Goal: Task Accomplishment & Management: Use online tool/utility

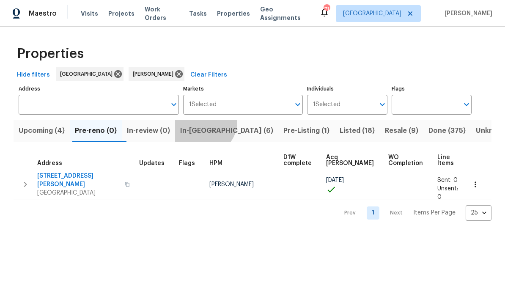
click at [210, 122] on button "In-[GEOGRAPHIC_DATA] (6)" at bounding box center [226, 131] width 103 height 22
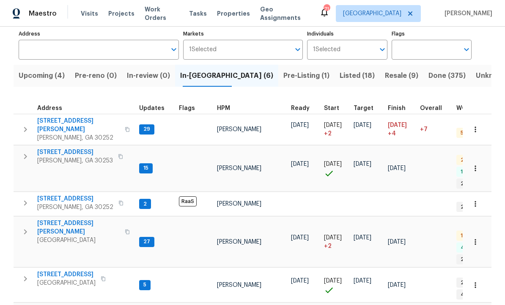
scroll to position [55, 0]
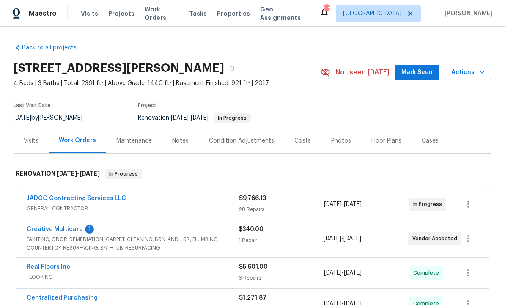
click at [417, 73] on span "Mark Seen" at bounding box center [416, 72] width 31 height 11
click at [73, 230] on link "Creative Multicare" at bounding box center [55, 229] width 56 height 6
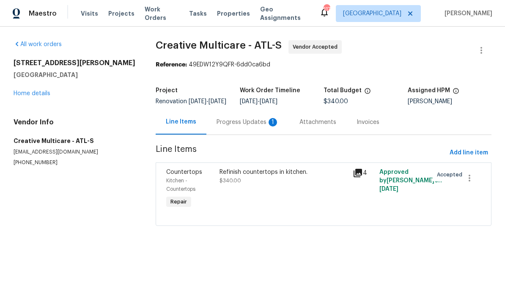
click at [245, 124] on div "Progress Updates 1" at bounding box center [247, 122] width 63 height 8
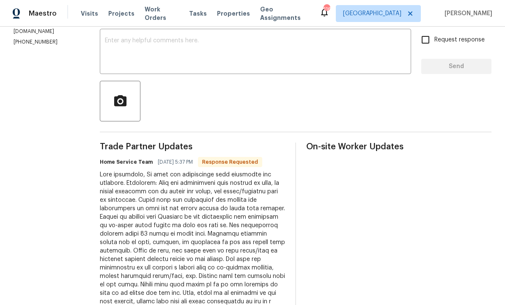
scroll to position [135, 0]
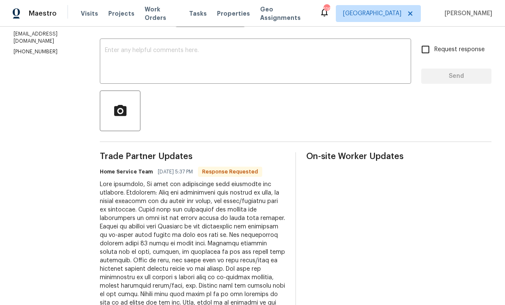
click at [202, 65] on textarea at bounding box center [255, 62] width 301 height 30
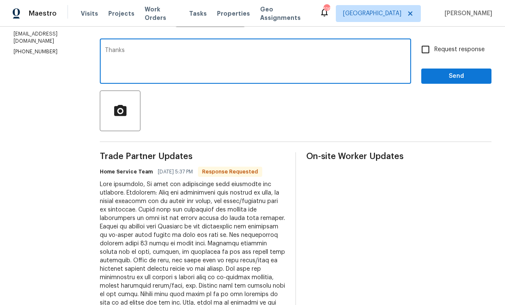
type textarea "Thanks"
click at [457, 75] on span "Send" at bounding box center [456, 76] width 57 height 11
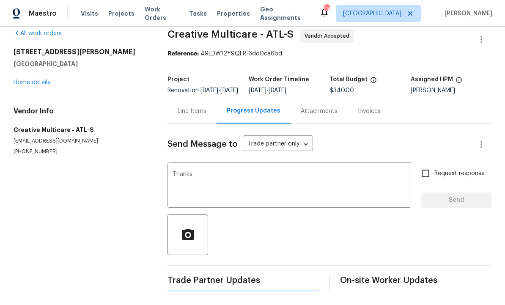
scroll to position [0, 0]
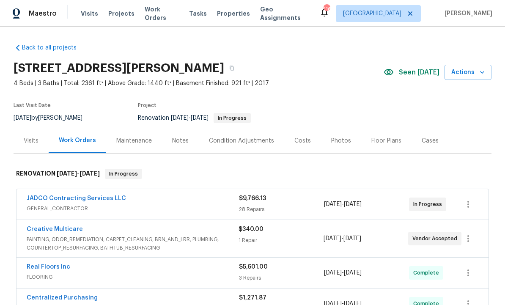
click at [101, 195] on link "JADCO Contracting Services LLC" at bounding box center [76, 198] width 99 height 6
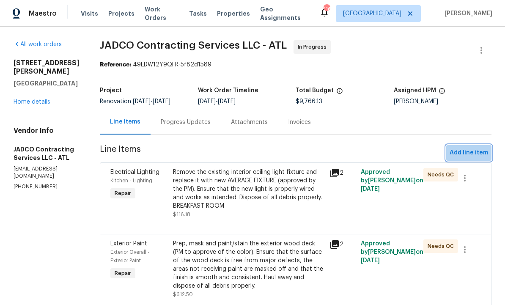
click at [472, 149] on span "Add line item" at bounding box center [468, 153] width 38 height 11
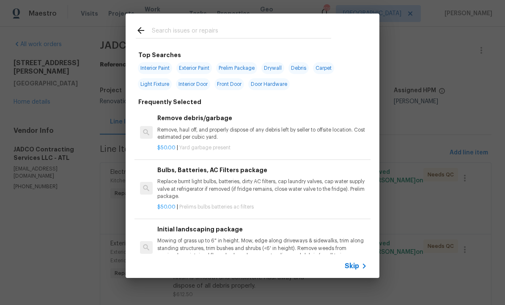
click at [188, 30] on input "text" at bounding box center [241, 31] width 179 height 13
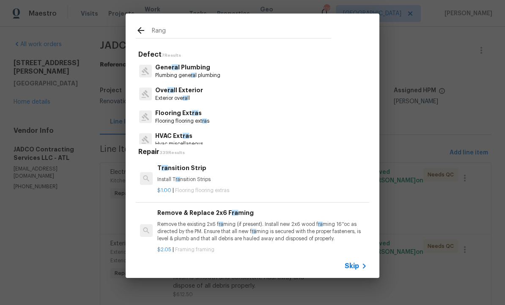
type input "Range"
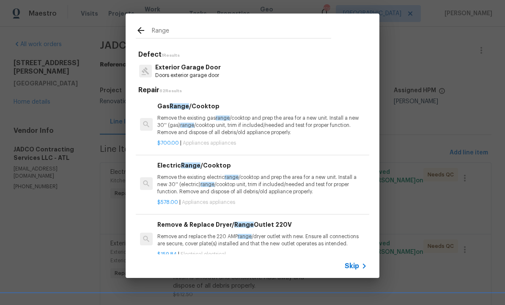
click at [200, 176] on p "Remove the existing electric range /cooktop and prep the area for a new unit. I…" at bounding box center [262, 185] width 210 height 22
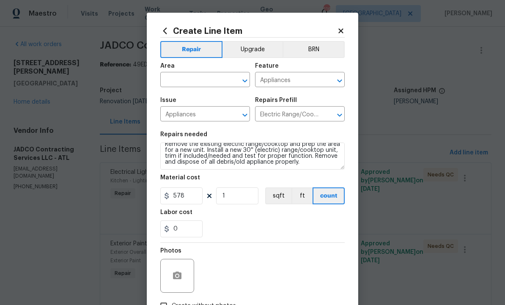
scroll to position [6, 0]
click at [191, 192] on input "578" at bounding box center [181, 195] width 42 height 17
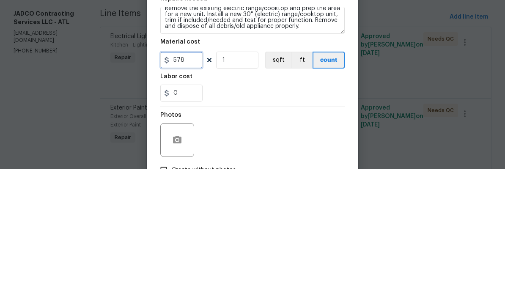
click at [194, 187] on input "578" at bounding box center [181, 195] width 42 height 17
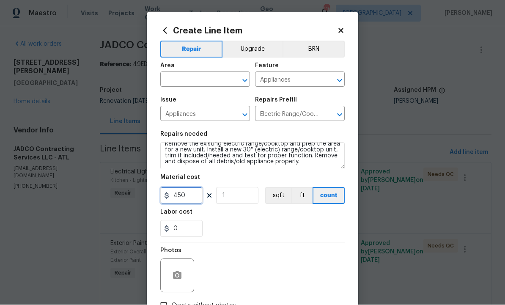
type input "450"
click at [177, 268] on button "button" at bounding box center [177, 275] width 20 height 20
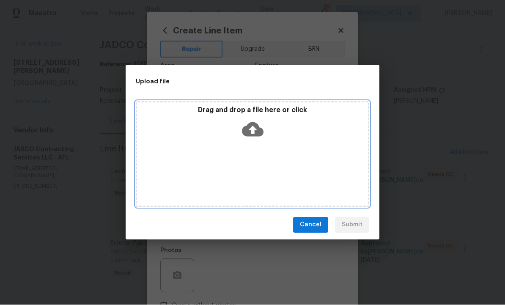
click at [253, 126] on icon at bounding box center [253, 130] width 22 height 22
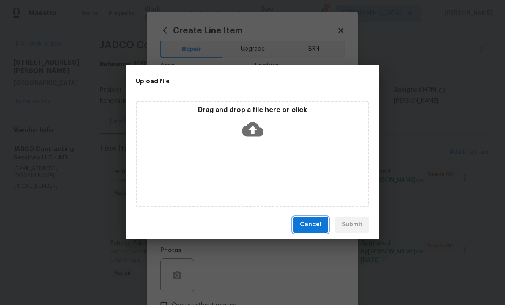
click at [313, 219] on button "Cancel" at bounding box center [310, 225] width 35 height 16
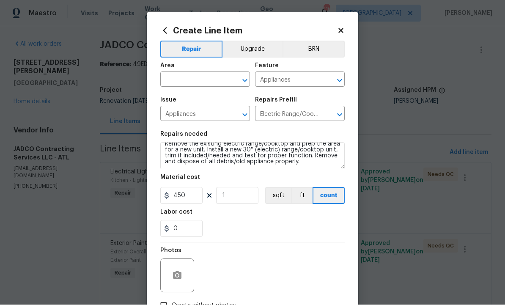
click at [196, 75] on input "text" at bounding box center [193, 80] width 66 height 13
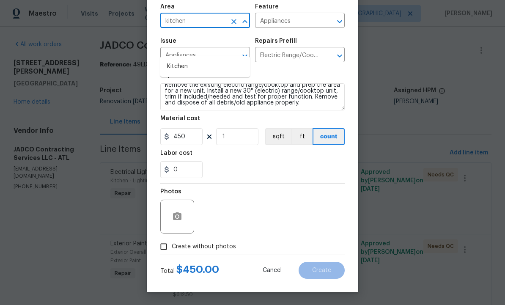
scroll to position [61, 0]
type input "kitchen"
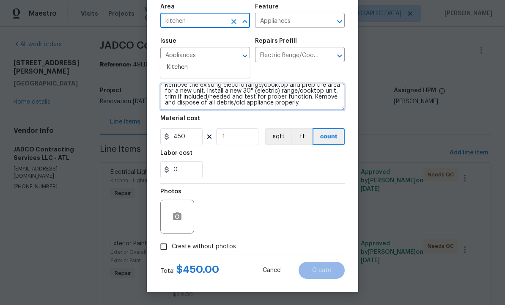
click at [331, 100] on textarea "Remove the existing electric range/cooktop and prep the area for a new unit. In…" at bounding box center [252, 96] width 184 height 27
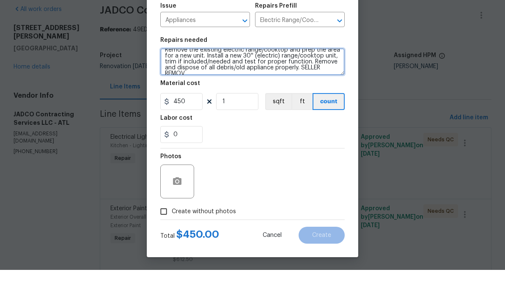
scroll to position [8, 0]
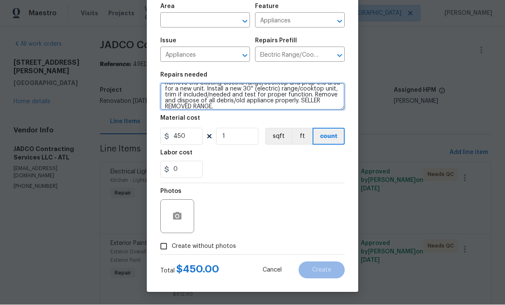
type textarea "Remove the existing electric range/cooktop and prep the area for a new unit. In…"
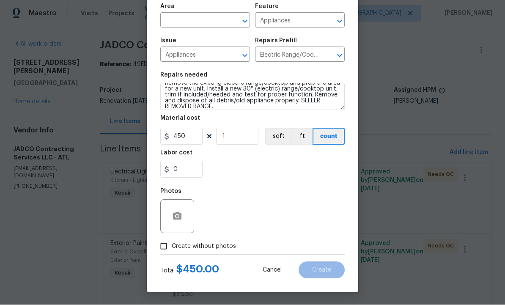
click at [191, 21] on input "text" at bounding box center [193, 21] width 66 height 13
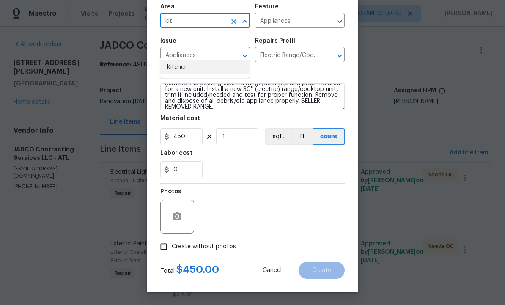
click at [185, 60] on li "Kitchen" at bounding box center [205, 67] width 90 height 14
type input "Kitchen"
click at [180, 210] on button "button" at bounding box center [177, 216] width 20 height 20
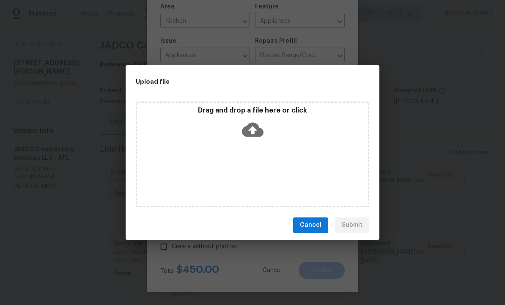
scroll to position [61, 0]
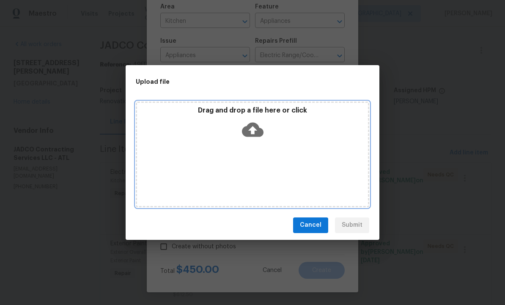
click at [254, 126] on icon at bounding box center [253, 129] width 22 height 14
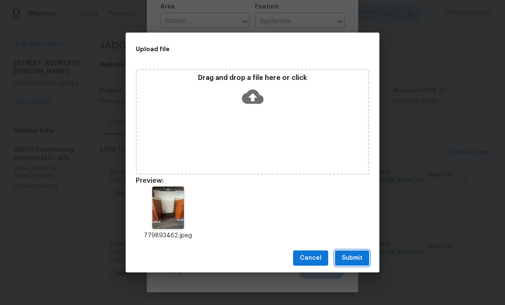
click at [355, 256] on span "Submit" at bounding box center [351, 258] width 21 height 11
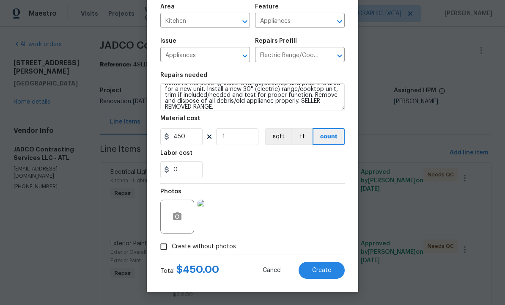
click at [319, 271] on span "Create" at bounding box center [321, 270] width 19 height 6
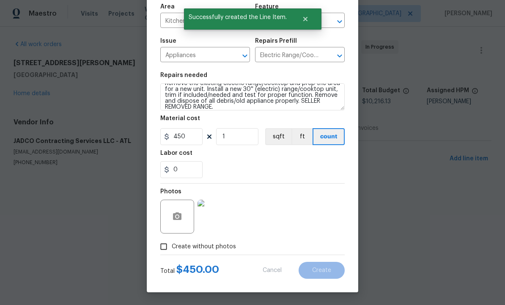
scroll to position [0, 0]
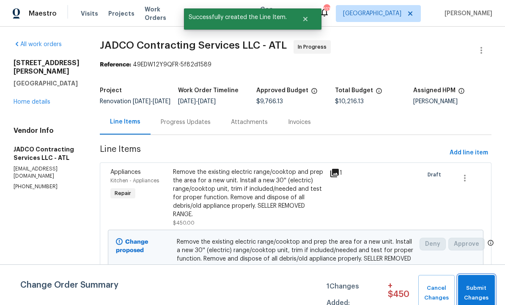
click at [482, 292] on span "Submit Changes" at bounding box center [476, 292] width 28 height 19
